Goal: Task Accomplishment & Management: Use online tool/utility

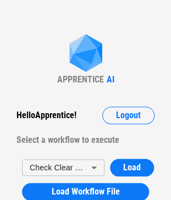
click at [65, 40] on img at bounding box center [86, 54] width 44 height 40
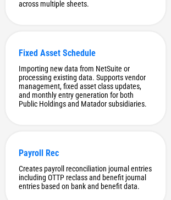
scroll to position [2913, 0]
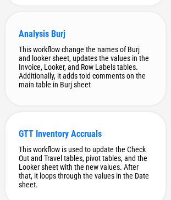
click at [73, 89] on div "This workflow change the names of Burj and looker sheet, updates the values in …" at bounding box center [86, 67] width 134 height 44
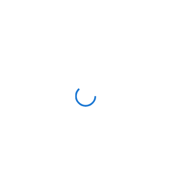
scroll to position [0, 0]
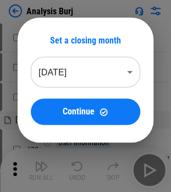
click at [85, 134] on div "Set a closing month Aug 2025 ******** ​ Continue" at bounding box center [86, 80] width 136 height 125
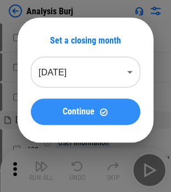
click at [85, 123] on button "Continue" at bounding box center [86, 112] width 110 height 26
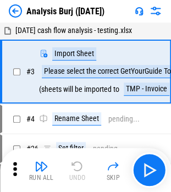
click at [11, 165] on icon at bounding box center [15, 169] width 17 height 17
click at [12, 165] on icon at bounding box center [15, 169] width 17 height 17
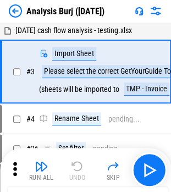
click at [12, 165] on icon at bounding box center [15, 169] width 17 height 17
